Goal: Information Seeking & Learning: Learn about a topic

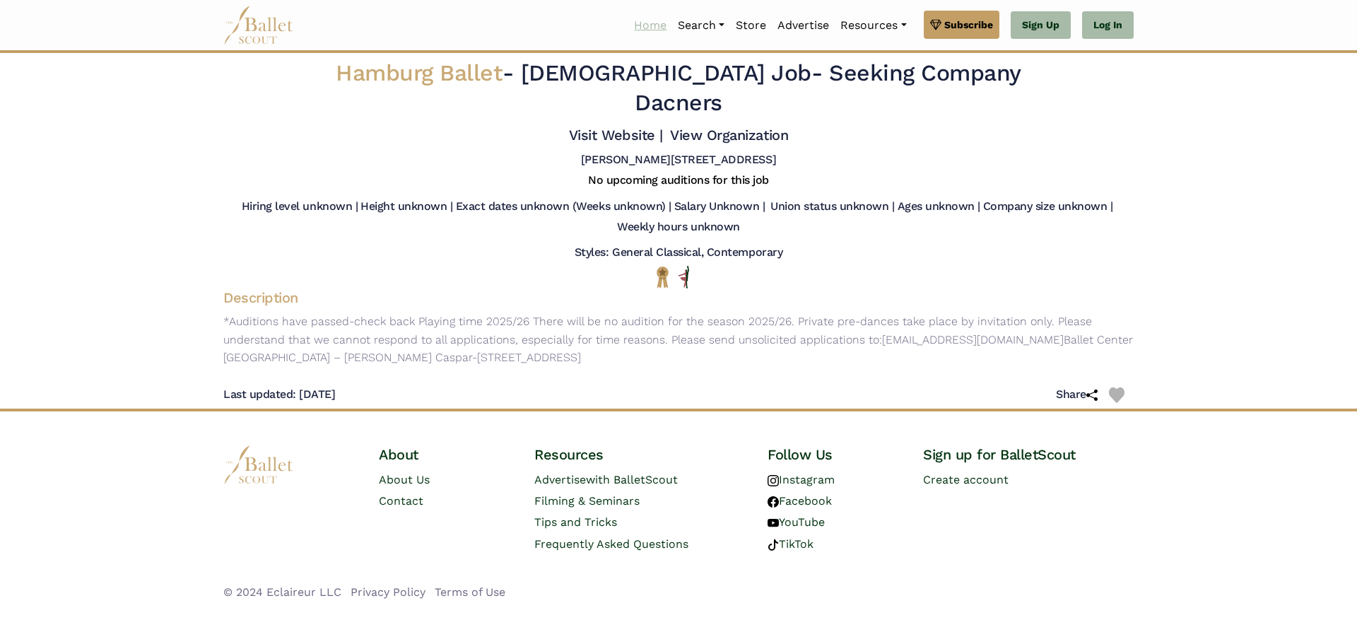
click at [648, 29] on link "Home" at bounding box center [650, 26] width 44 height 30
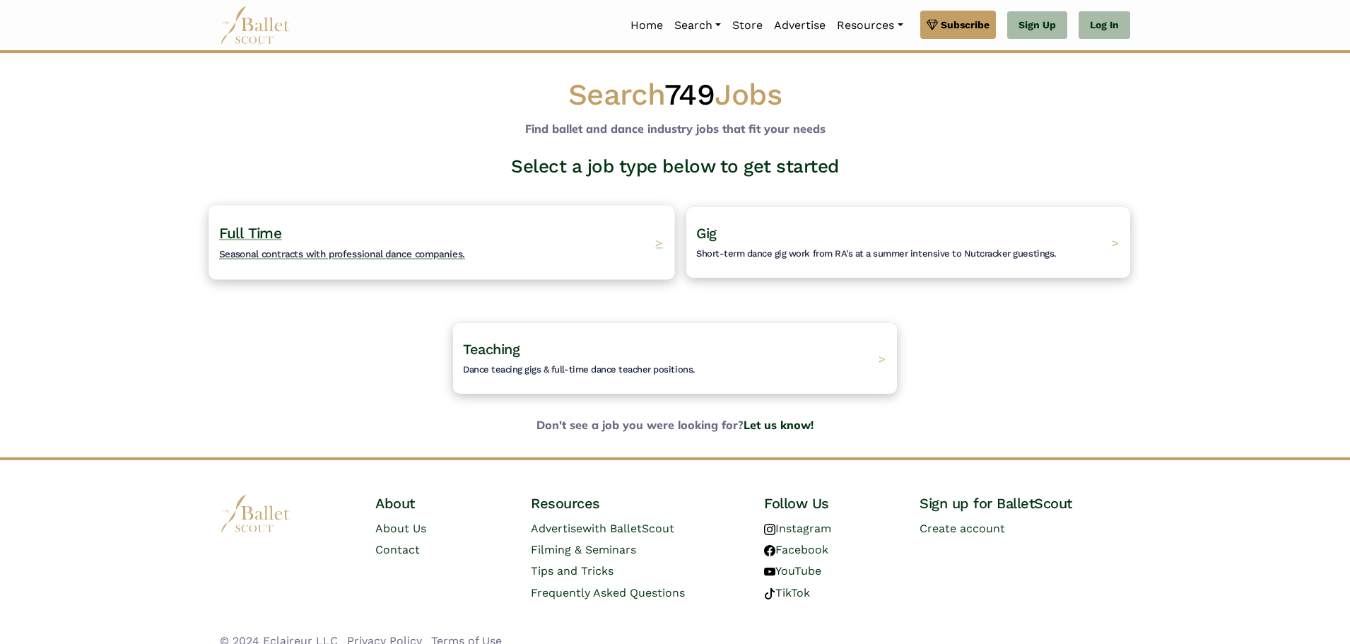
click at [327, 252] on span "Seasonal contracts with professional dance companies." at bounding box center [342, 253] width 246 height 11
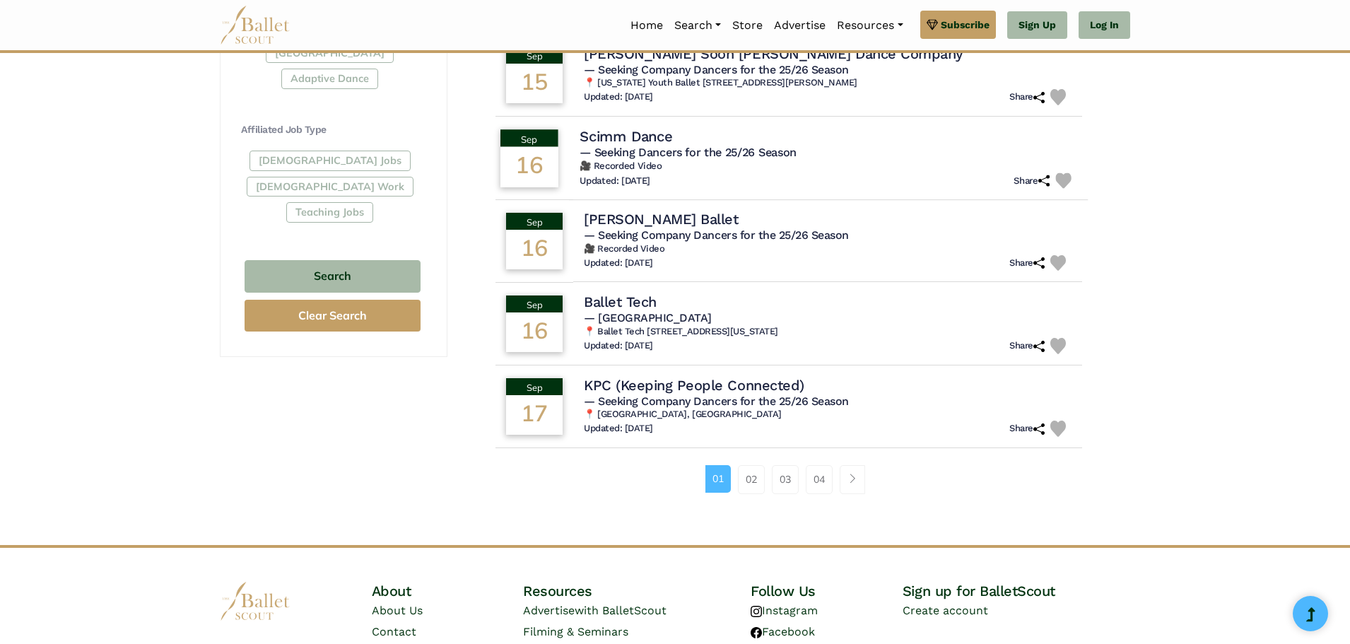
scroll to position [778, 0]
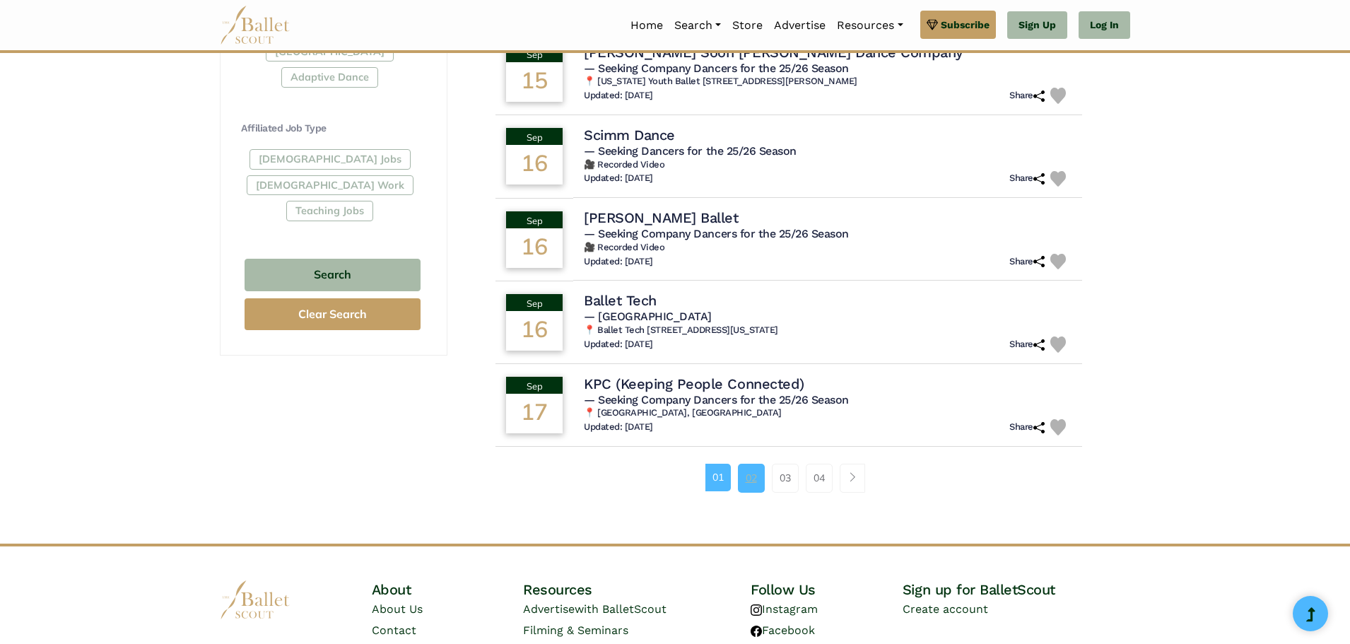
click at [760, 472] on link "02" at bounding box center [751, 478] width 27 height 28
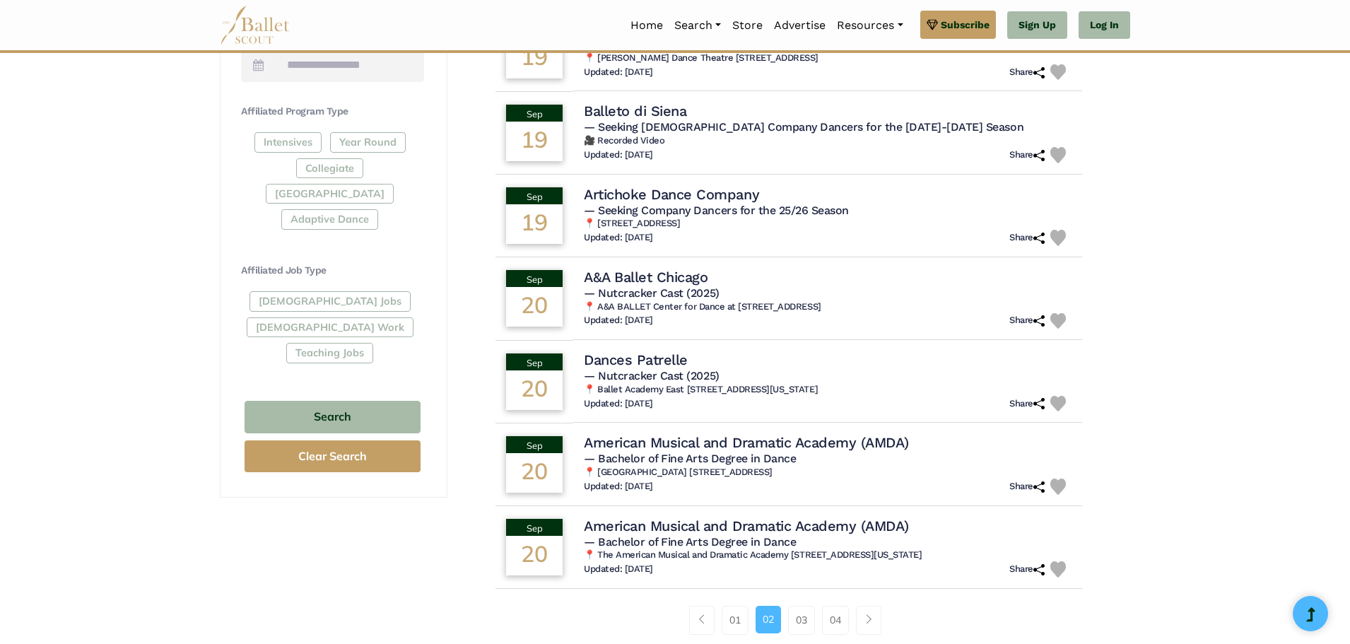
scroll to position [636, 0]
click at [800, 616] on link "03" at bounding box center [801, 619] width 27 height 28
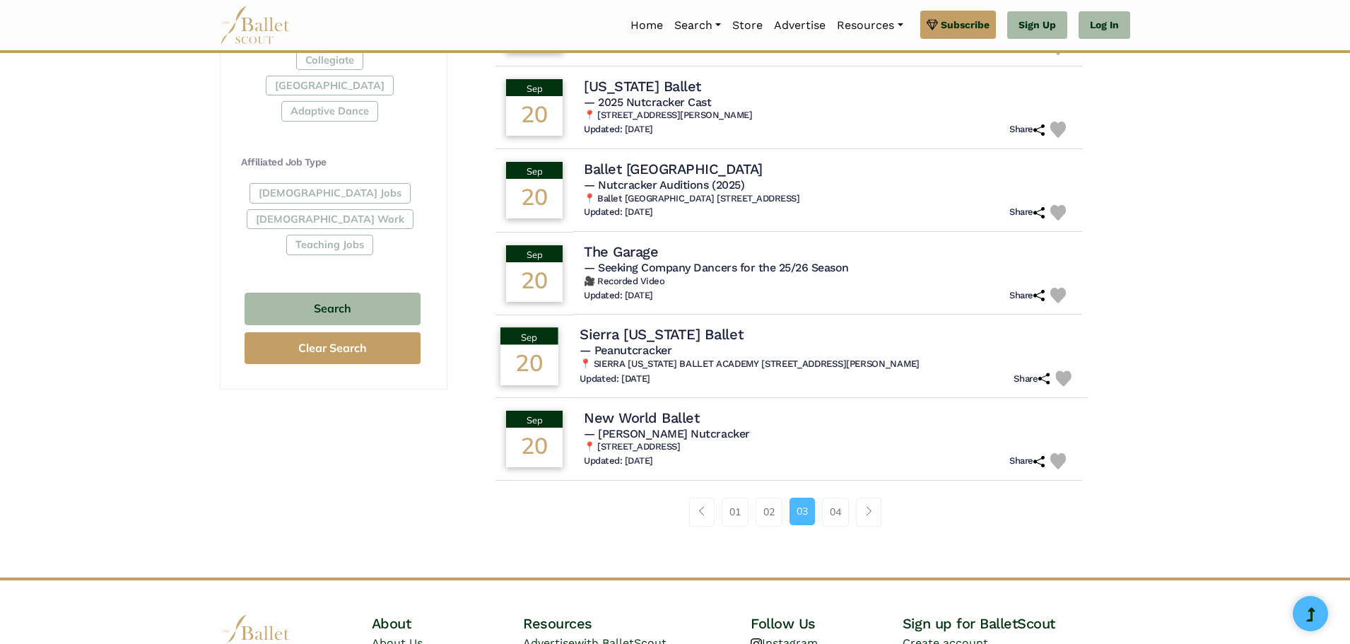
scroll to position [778, 0]
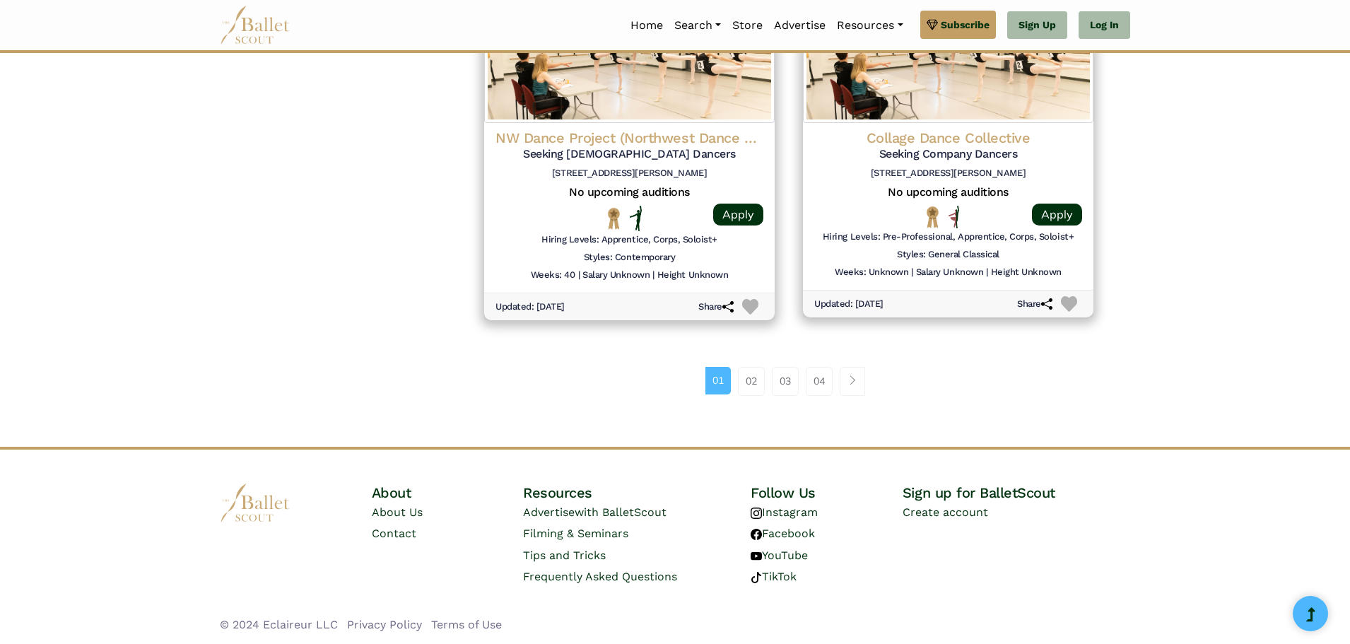
scroll to position [1867, 0]
click at [743, 385] on link "02" at bounding box center [751, 380] width 27 height 28
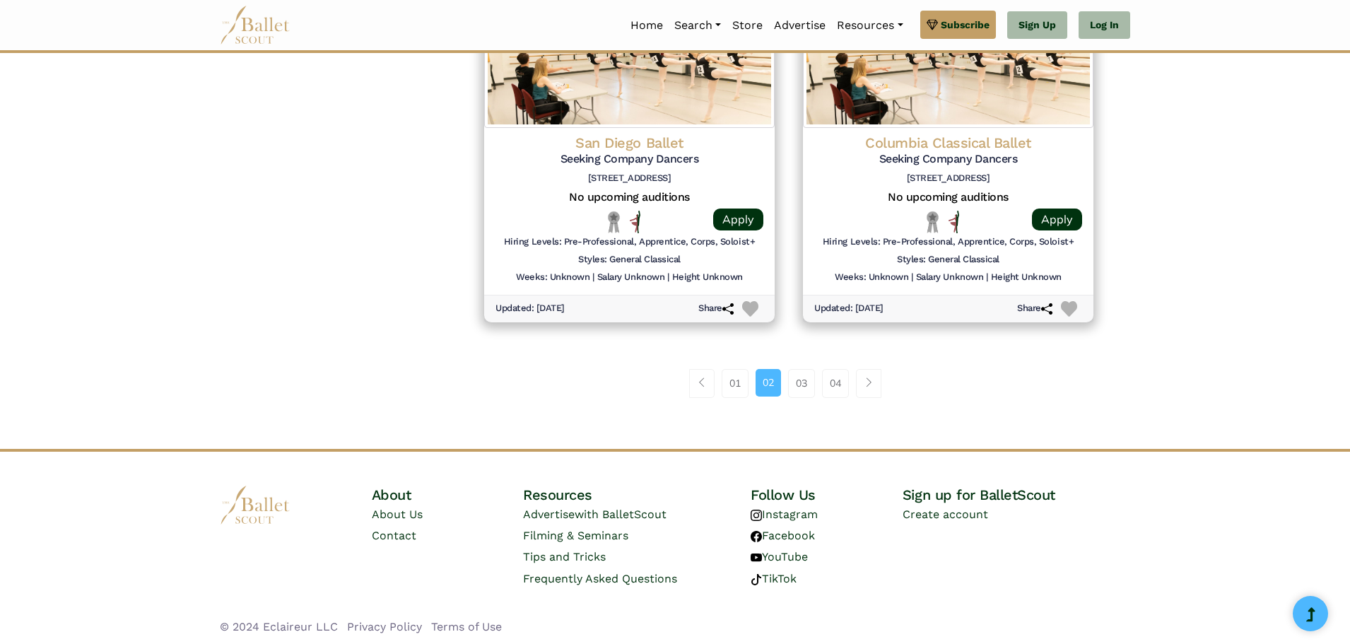
scroll to position [1861, 0]
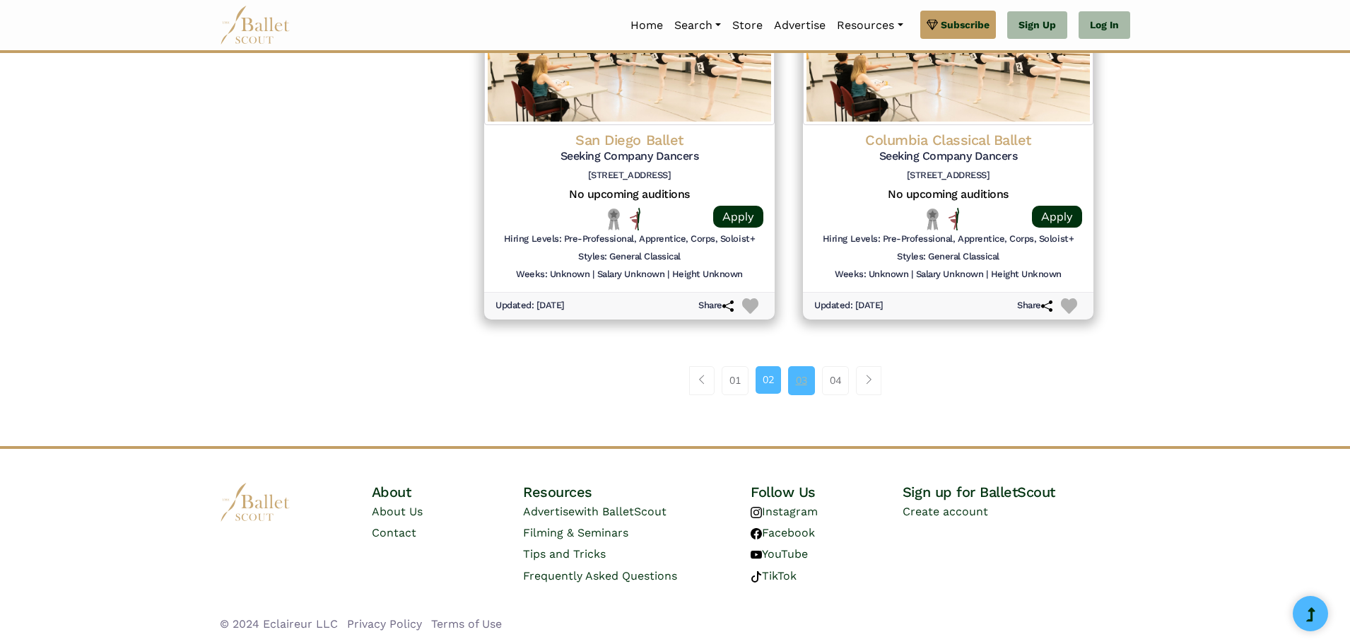
click at [803, 374] on link "03" at bounding box center [801, 380] width 27 height 28
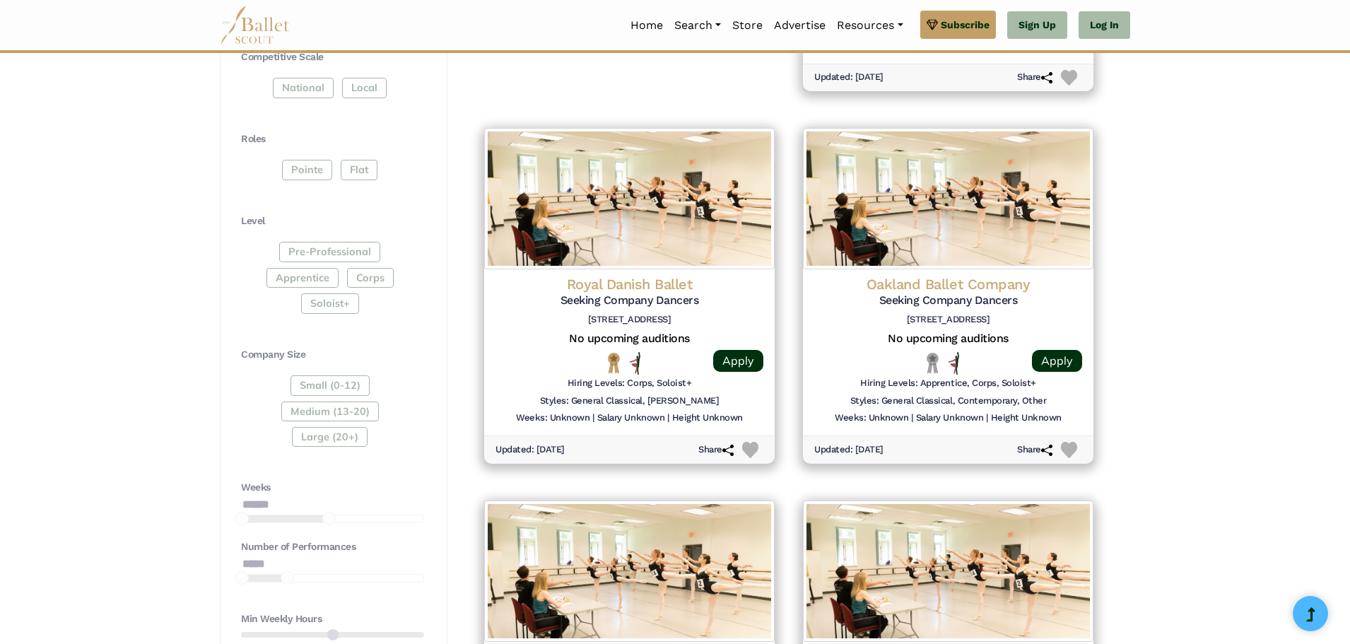
scroll to position [636, 0]
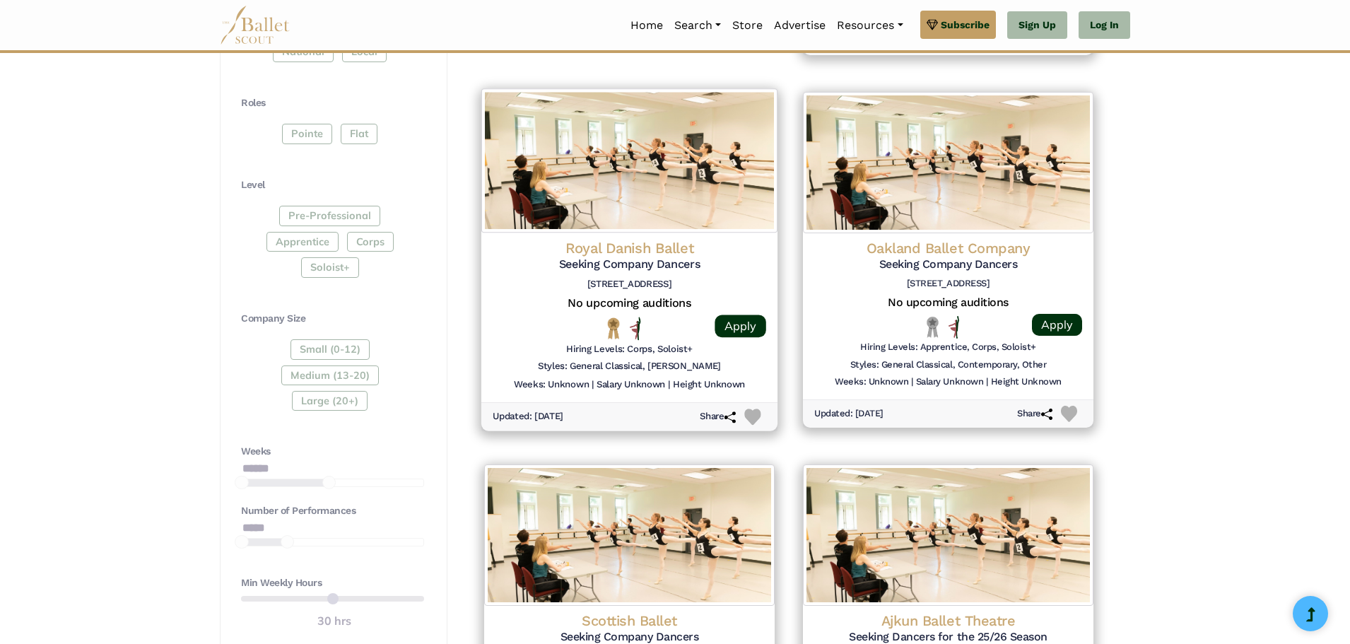
drag, startPoint x: 641, startPoint y: 252, endPoint x: 592, endPoint y: 262, distance: 49.8
drag, startPoint x: 592, startPoint y: 262, endPoint x: 587, endPoint y: 242, distance: 21.3
drag, startPoint x: 587, startPoint y: 242, endPoint x: 513, endPoint y: 291, distance: 88.6
click at [513, 291] on div "Royal Danish Ballet Seeking Company Dancers Sankt Annæ Pl. 36, 1250 København, …" at bounding box center [630, 267] width 274 height 57
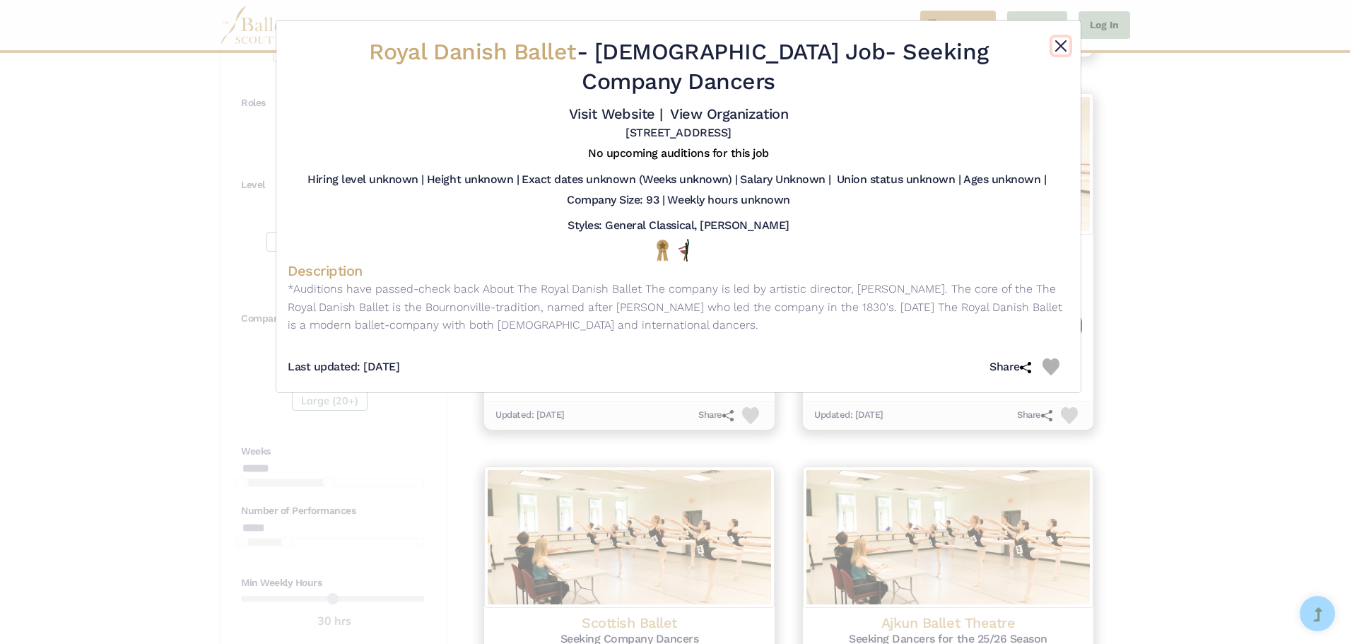
click at [1055, 45] on button "Close" at bounding box center [1061, 45] width 17 height 17
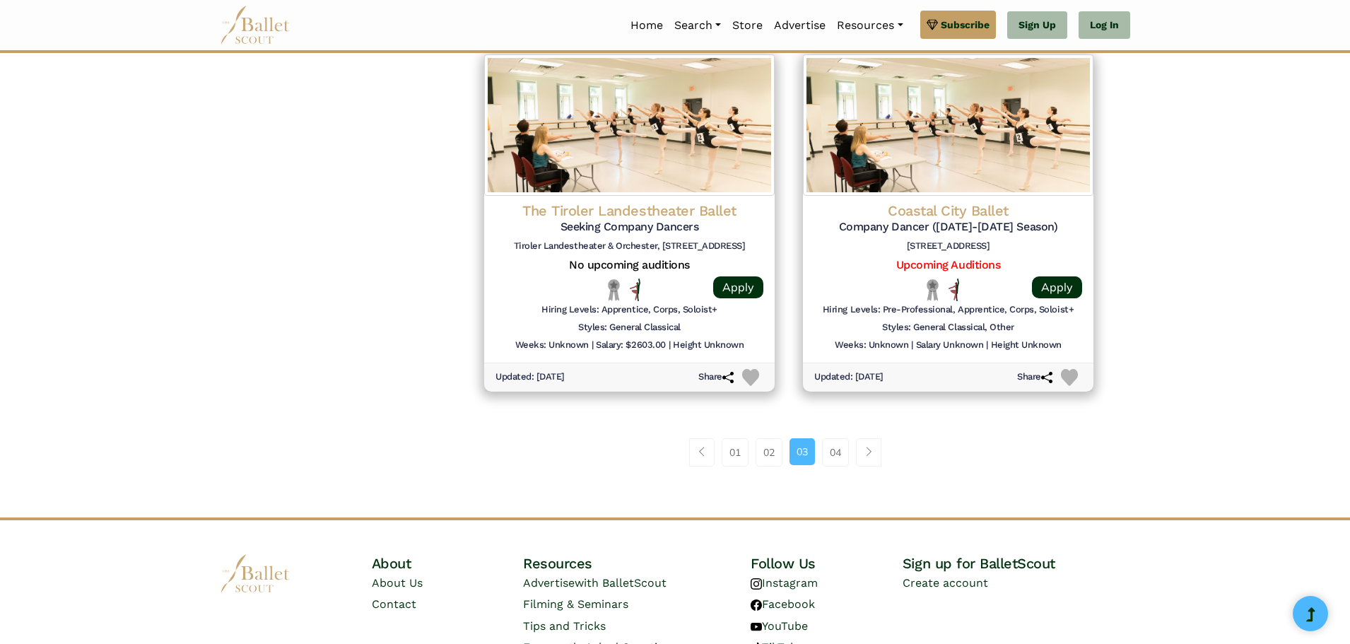
scroll to position [1866, 0]
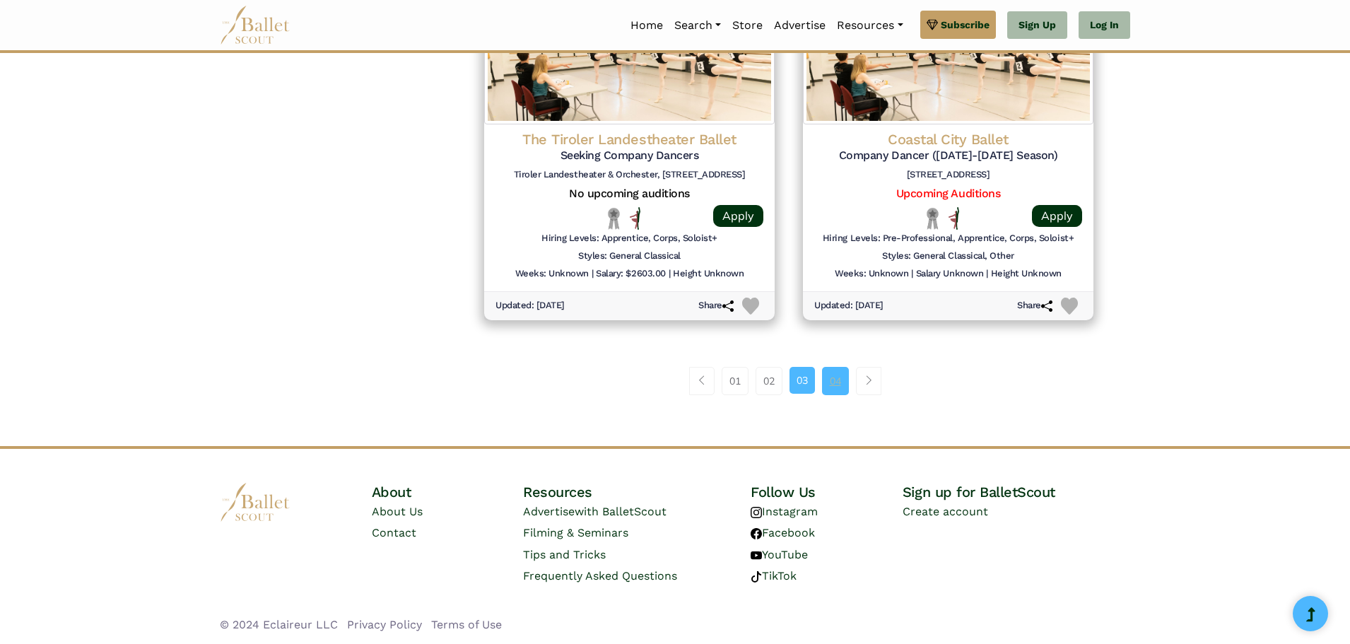
click at [840, 371] on link "04" at bounding box center [835, 381] width 27 height 28
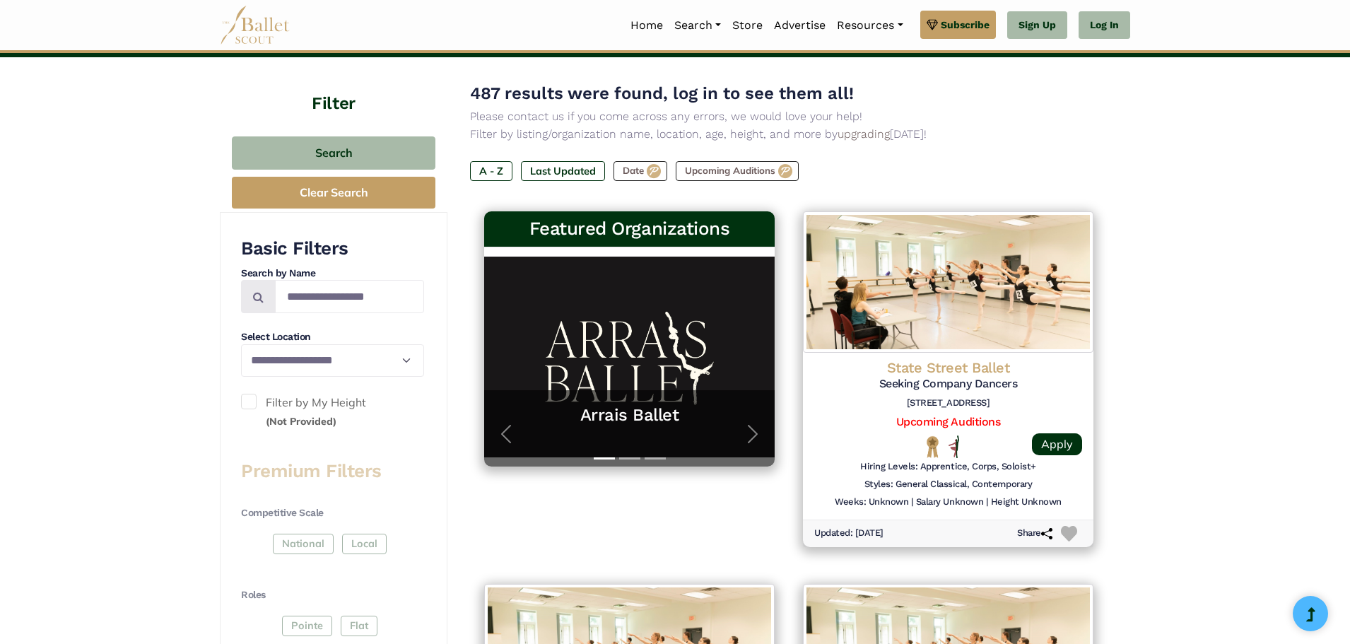
scroll to position [141, 0]
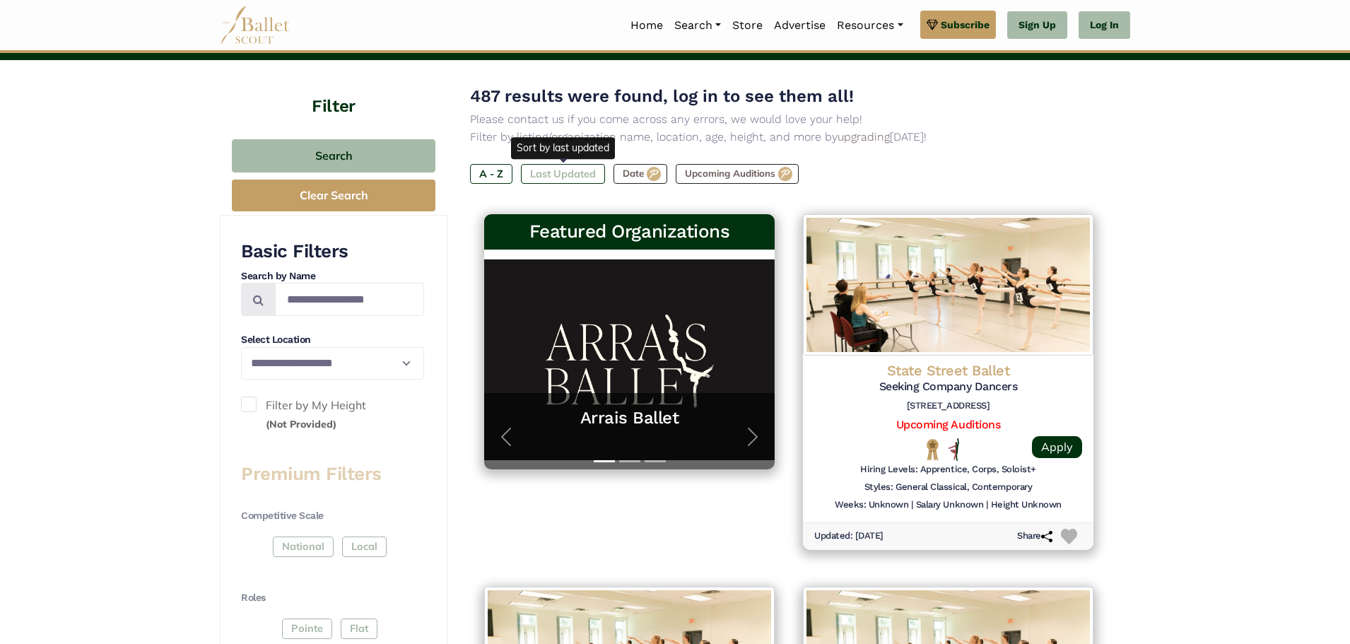
click at [553, 175] on label "Last Updated" at bounding box center [563, 174] width 84 height 20
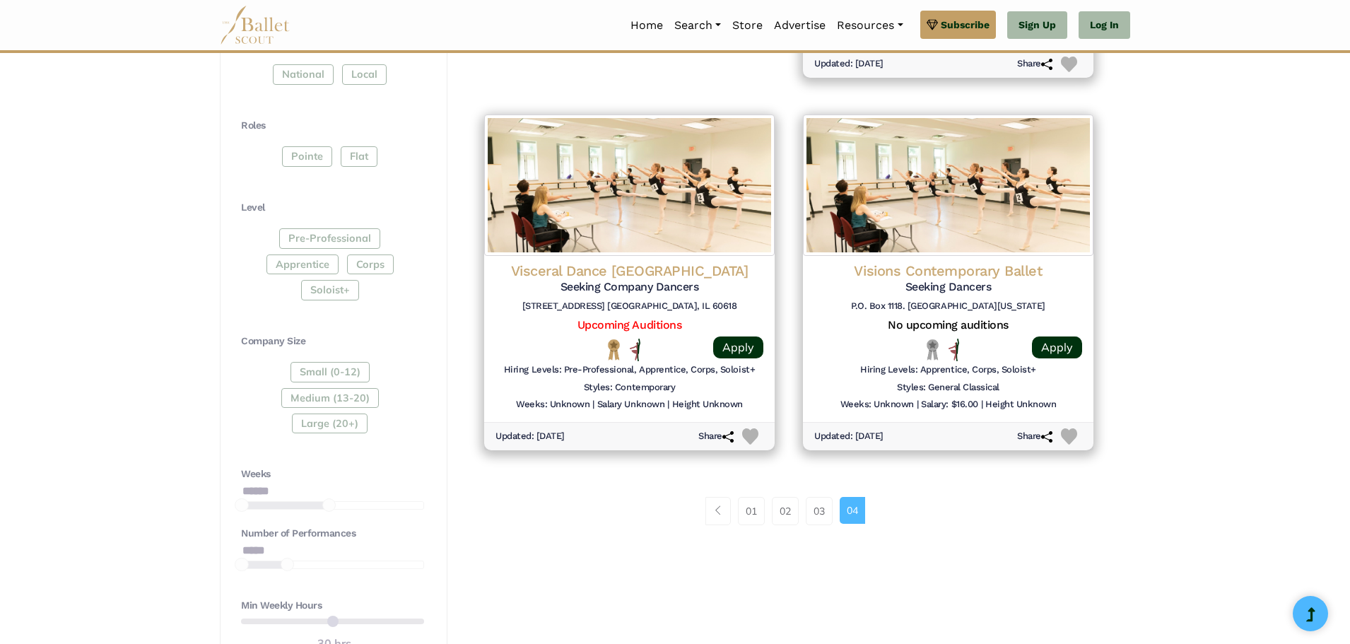
scroll to position [636, 0]
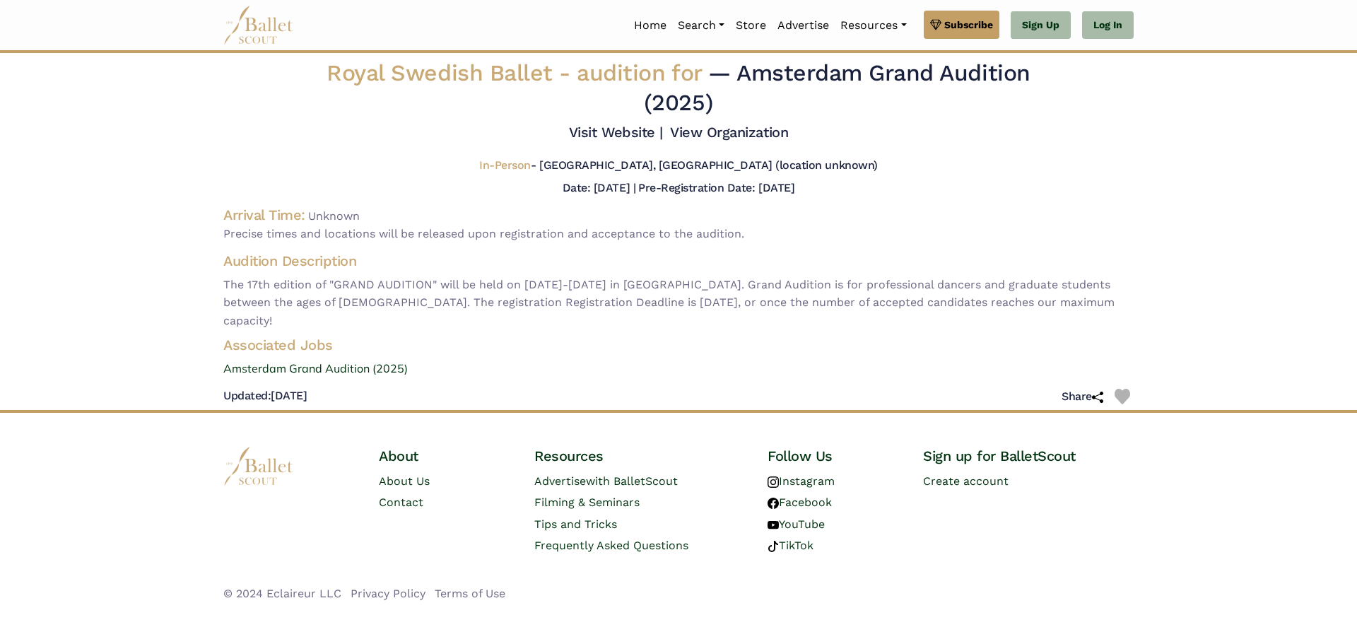
drag, startPoint x: 739, startPoint y: 71, endPoint x: 1041, endPoint y: 78, distance: 301.9
click at [1041, 78] on h2 "Royal Swedish Ballet - audition for — Amsterdam Grand Audition (2025)" at bounding box center [678, 88] width 755 height 59
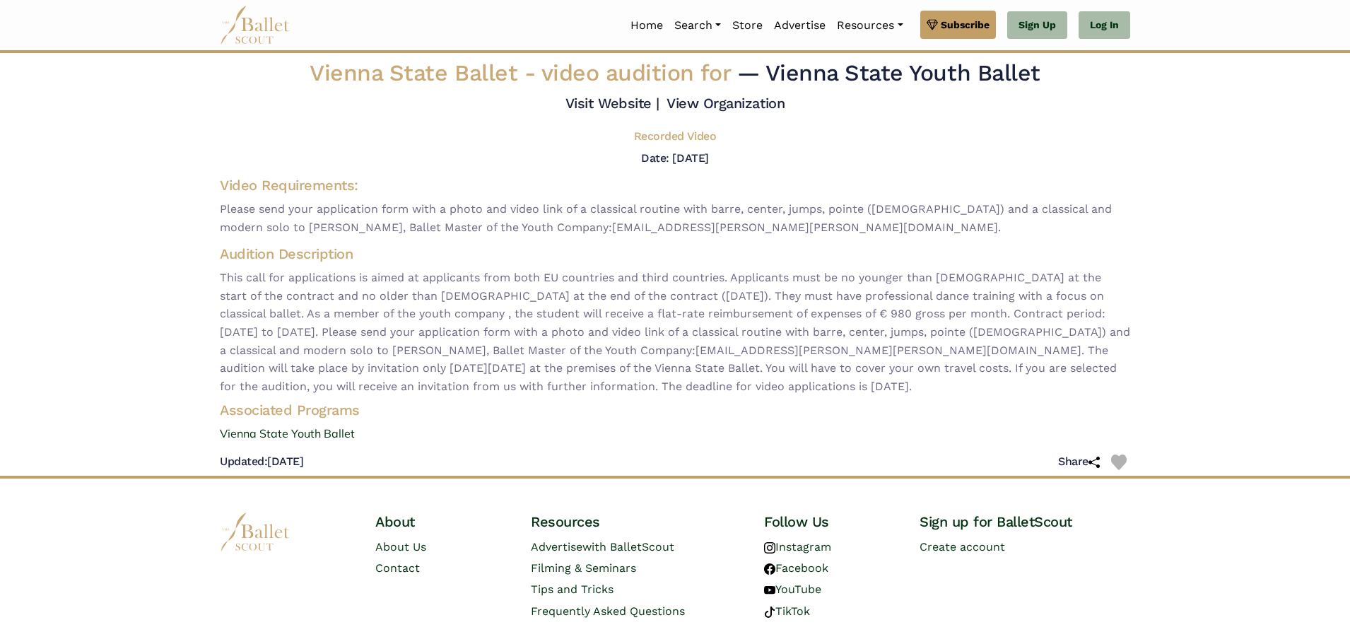
drag, startPoint x: 238, startPoint y: 433, endPoint x: 189, endPoint y: 433, distance: 48.8
click at [189, 433] on body "Premium Feature Make this audition season count. Upgrade to premium for access …" at bounding box center [675, 340] width 1350 height 680
drag, startPoint x: 789, startPoint y: 384, endPoint x: 189, endPoint y: 190, distance: 630.0
click at [189, 190] on body "Premium Feature Make this audition season count. Upgrade to premium for access …" at bounding box center [675, 340] width 1350 height 680
copy div "Lorem Ipsumdolorsi: Ametco adip elit seddoeiusmo temp inci u labor etd magna al…"
